Goal: Information Seeking & Learning: Learn about a topic

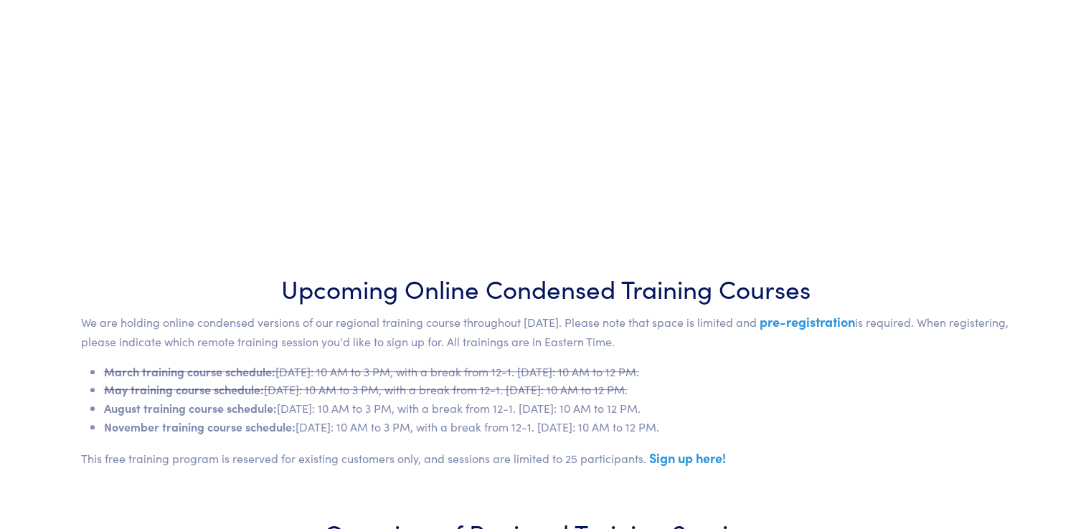
scroll to position [502, 0]
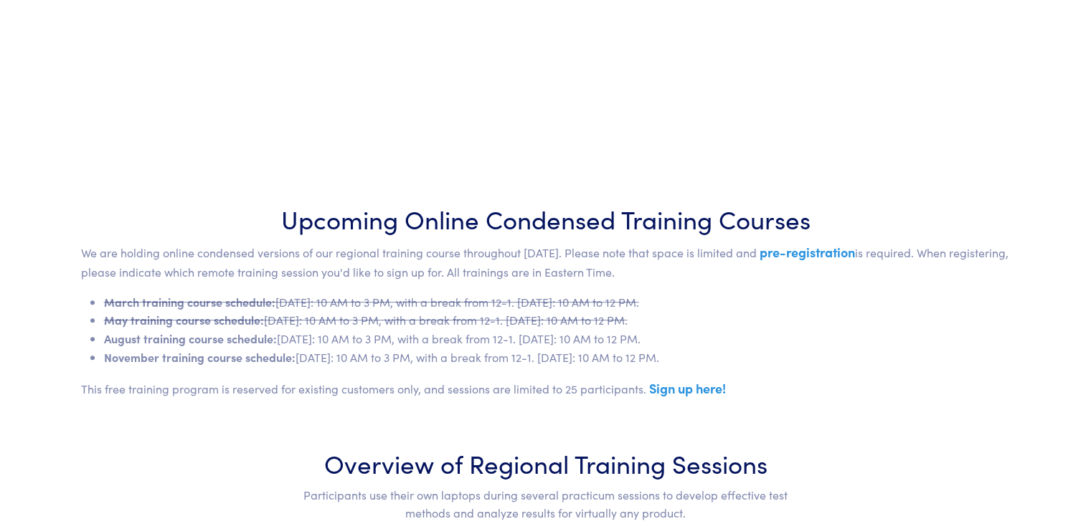
drag, startPoint x: 105, startPoint y: 336, endPoint x: 835, endPoint y: 338, distance: 729.4
click at [835, 338] on li "August training course schedule: [DATE]: 10 AM to 3 PM, with a break from 12-1.…" at bounding box center [557, 339] width 907 height 19
click at [853, 365] on li "November training course schedule: [DATE]: 10 AM to 3 PM, with a break from 12-…" at bounding box center [557, 358] width 907 height 19
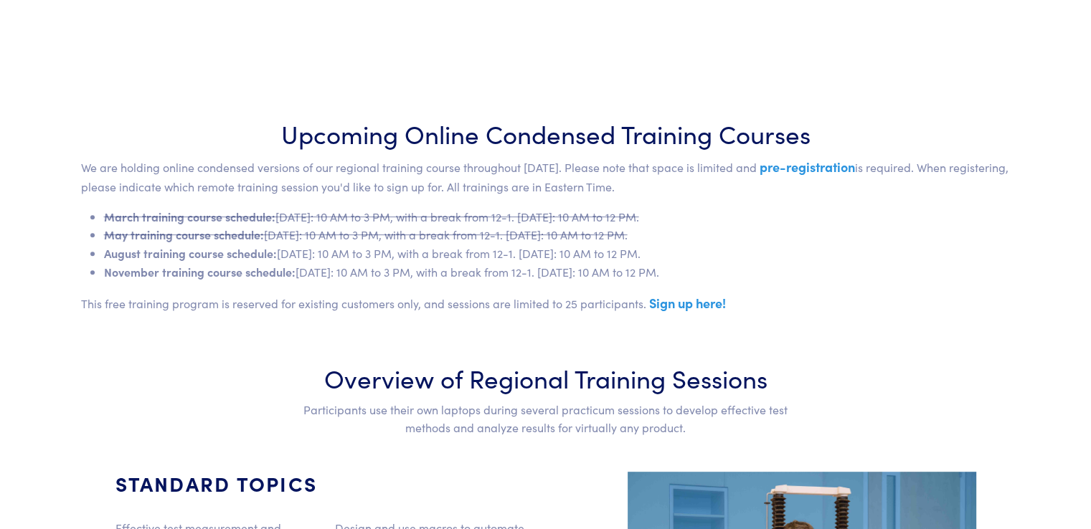
scroll to position [574, 0]
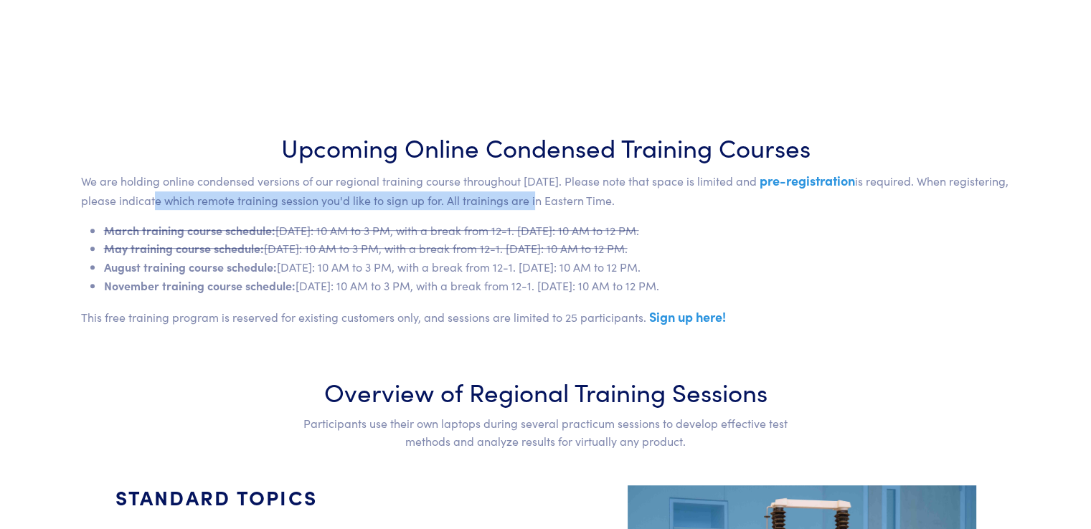
drag, startPoint x: 149, startPoint y: 201, endPoint x: 529, endPoint y: 202, distance: 380.1
click at [529, 202] on p "We are holding online condensed versions of our regional training course throug…" at bounding box center [546, 189] width 930 height 39
click at [485, 199] on p "We are holding online condensed versions of our regional training course throug…" at bounding box center [546, 189] width 930 height 39
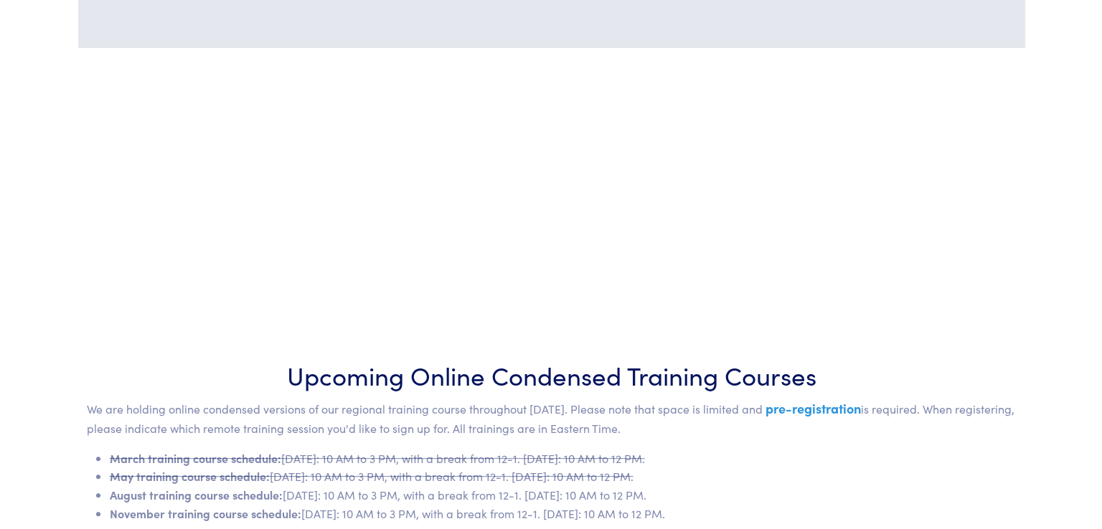
scroll to position [502, 0]
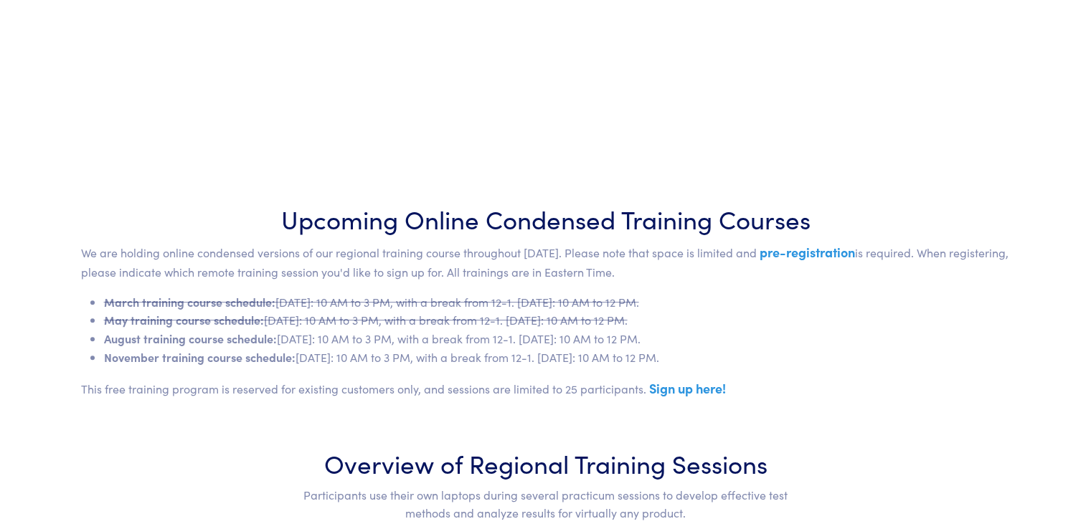
drag, startPoint x: 257, startPoint y: 263, endPoint x: 615, endPoint y: 266, distance: 358.6
click at [615, 266] on p "We are holding online condensed versions of our regional training course throug…" at bounding box center [546, 261] width 930 height 39
click at [749, 266] on p "We are holding online condensed versions of our regional training course throug…" at bounding box center [546, 261] width 930 height 39
click at [816, 250] on link "pre-registration" at bounding box center [807, 252] width 95 height 18
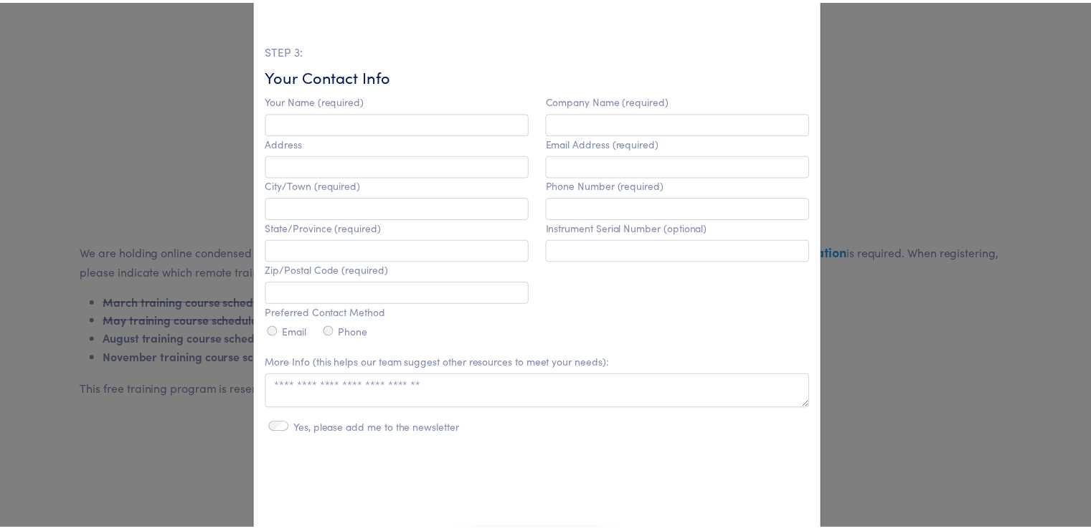
scroll to position [359, 0]
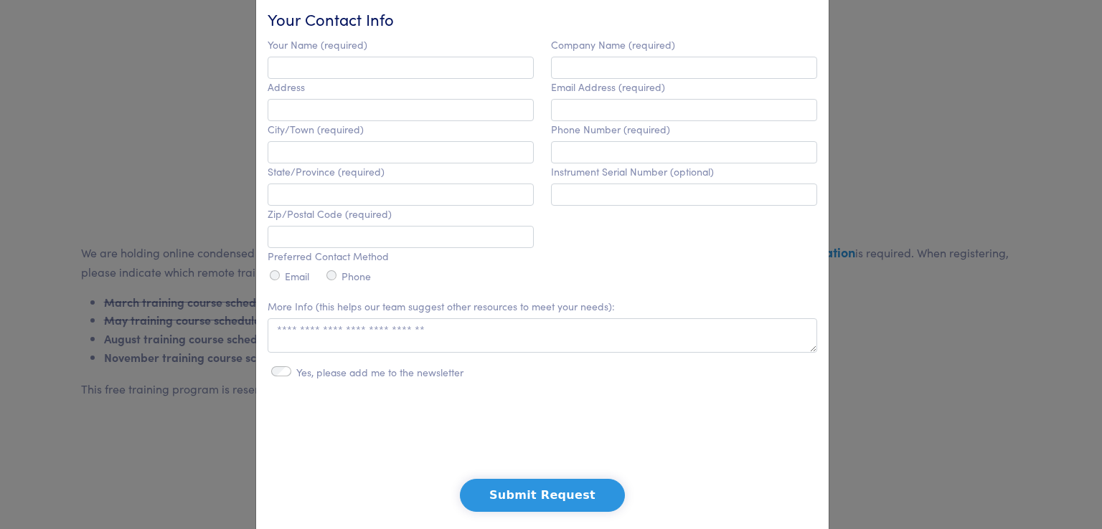
click at [169, 445] on div "**********" at bounding box center [551, 264] width 1102 height 529
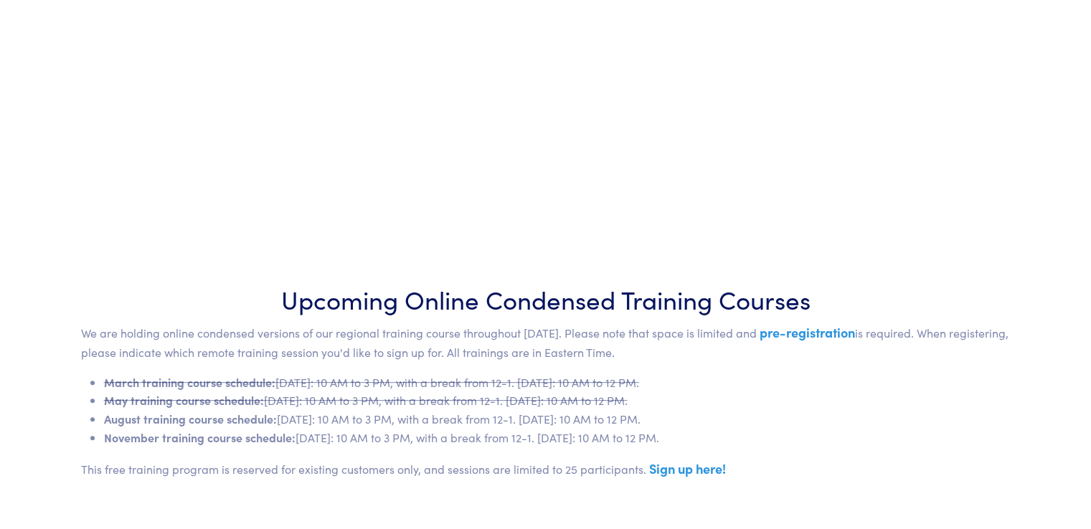
scroll to position [430, 0]
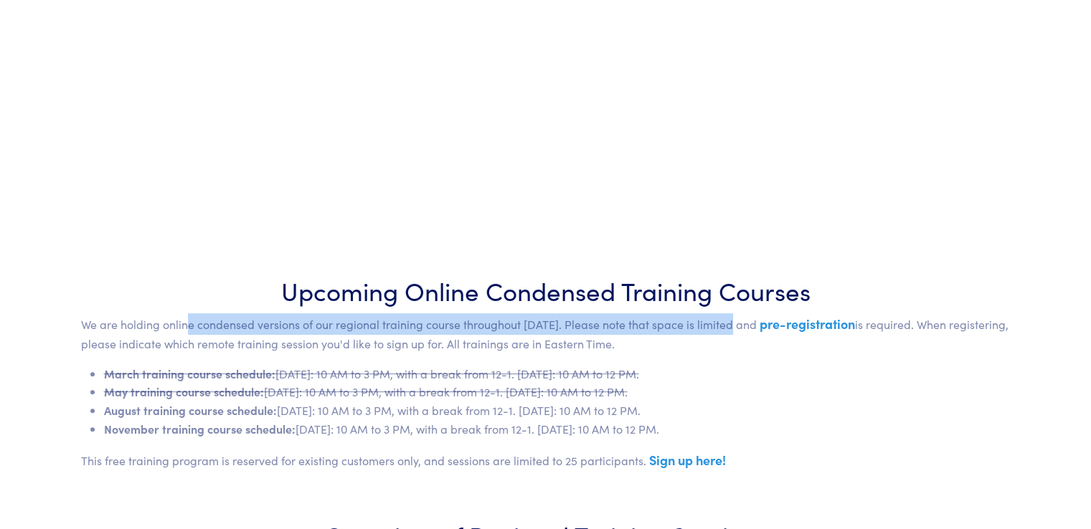
drag, startPoint x: 188, startPoint y: 325, endPoint x: 732, endPoint y: 328, distance: 544.4
click at [732, 328] on p "We are holding online condensed versions of our regional training course throug…" at bounding box center [546, 332] width 930 height 39
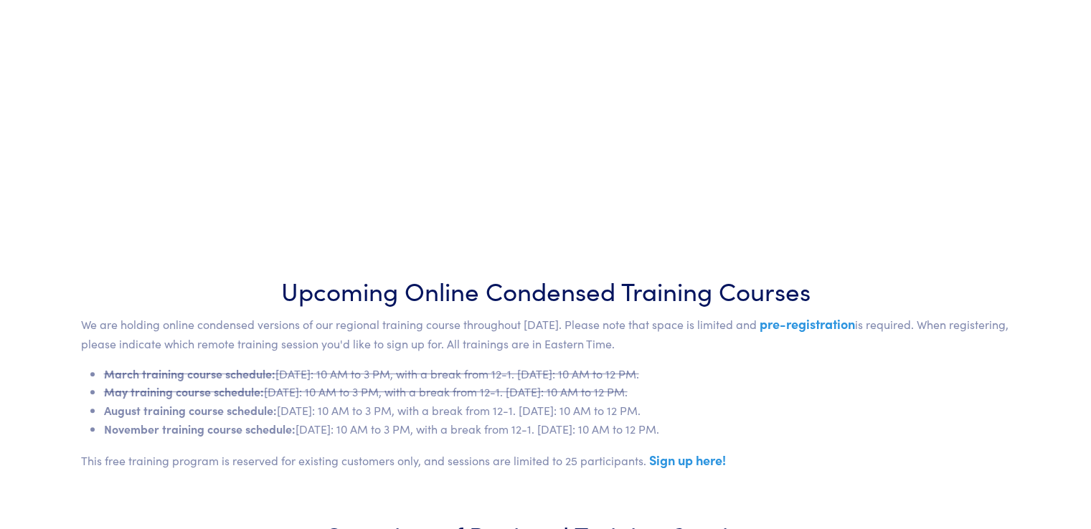
click at [738, 341] on p "We are holding online condensed versions of our regional training course throug…" at bounding box center [546, 332] width 930 height 39
